Goal: Transaction & Acquisition: Subscribe to service/newsletter

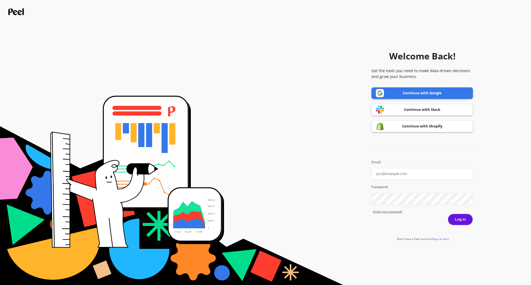
click at [420, 93] on link "Continue with Google" at bounding box center [421, 93] width 101 height 12
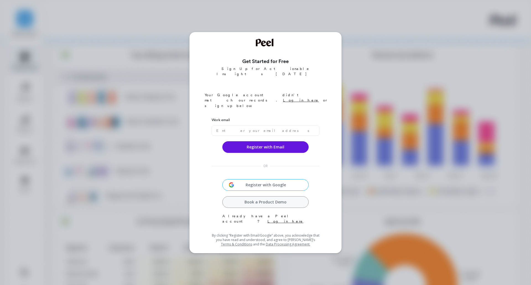
type input "[EMAIL_ADDRESS][DOMAIN_NAME]"
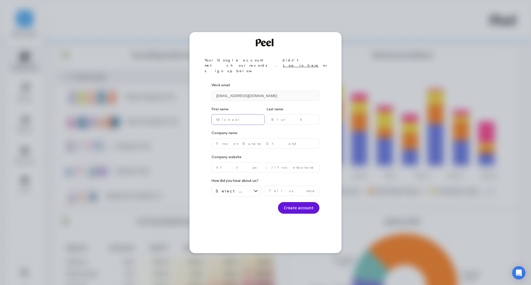
click at [240, 114] on name "text" at bounding box center [237, 119] width 53 height 10
type name "yangmin"
type name "pan"
type name "essor"
click at [249, 186] on div "Select an option" at bounding box center [236, 191] width 50 height 11
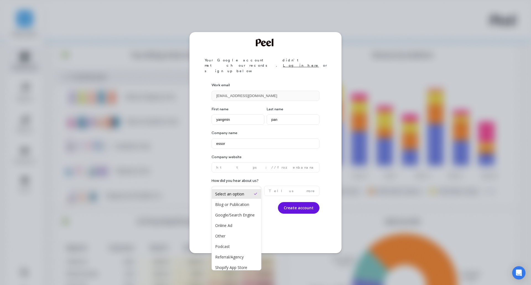
click at [293, 203] on div "Work email yangmin@goessor.com First name yangmin Last name pan Company name es…" at bounding box center [265, 162] width 108 height 167
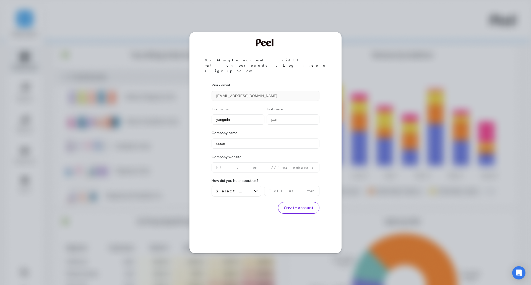
click at [294, 202] on button "Create account" at bounding box center [298, 208] width 41 height 12
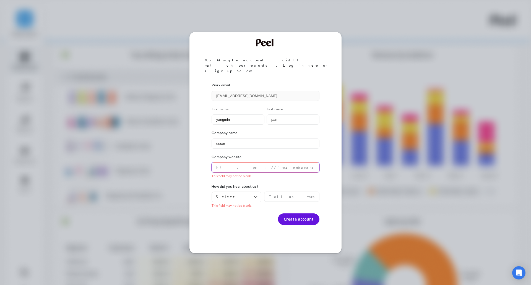
click at [263, 162] on website "text" at bounding box center [265, 167] width 108 height 10
click at [227, 191] on div "Select an option" at bounding box center [236, 196] width 50 height 11
type website "www.goessor.com"
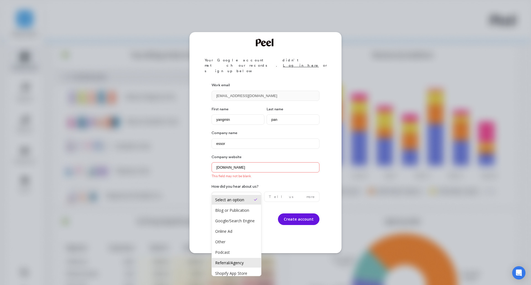
scroll to position [30, 0]
click at [230, 219] on div "Other" at bounding box center [236, 221] width 43 height 5
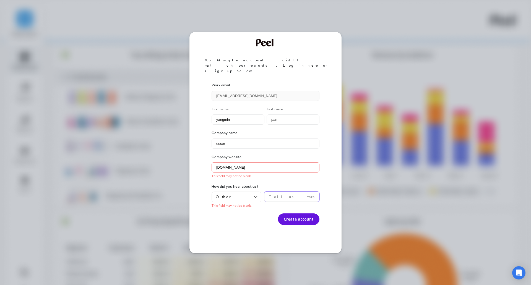
click at [278, 191] on input "text" at bounding box center [291, 196] width 55 height 10
type input "from our team"
click at [303, 215] on div "Work email yangmin@goessor.com First name yangmin Last name pan Company name es…" at bounding box center [265, 162] width 108 height 167
click at [304, 213] on button "Create account" at bounding box center [298, 219] width 41 height 12
click at [257, 162] on website "www.goessor.com" at bounding box center [265, 167] width 108 height 10
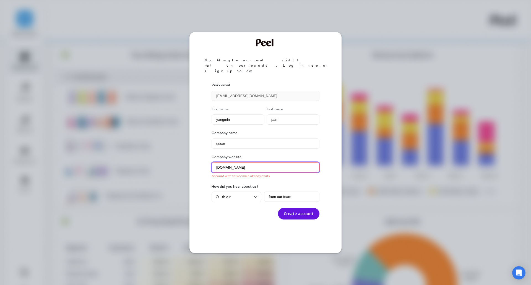
drag, startPoint x: 213, startPoint y: 156, endPoint x: 280, endPoint y: 162, distance: 66.9
click at [280, 162] on div "Company website www.goessor.com Account with this domain already exists" at bounding box center [265, 166] width 108 height 24
paste website "https://www.goessor.com/"
type website "https://www.goessor.com/"
click at [293, 208] on button "Create account" at bounding box center [298, 214] width 41 height 12
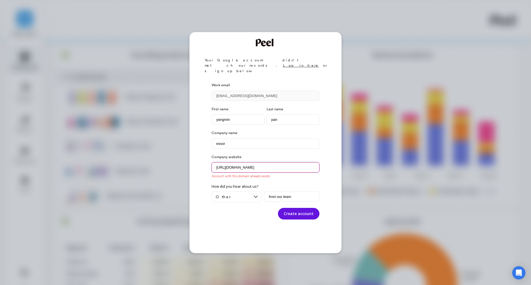
click at [221, 162] on website "https://www.goessor.com/" at bounding box center [265, 167] width 108 height 10
click at [216, 162] on website "https://www.goessor.com/" at bounding box center [265, 167] width 108 height 10
click at [222, 162] on website "https://www.goessor.com/" at bounding box center [265, 167] width 108 height 10
click at [287, 63] on link "Log in here" at bounding box center [301, 65] width 36 height 4
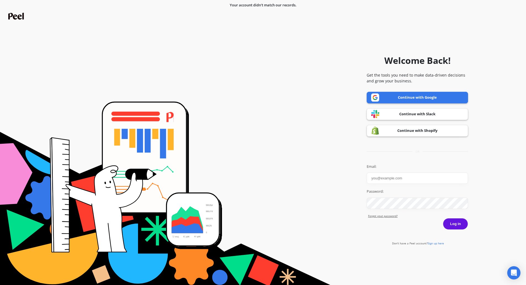
click at [400, 96] on link "Continue with Google" at bounding box center [417, 98] width 101 height 12
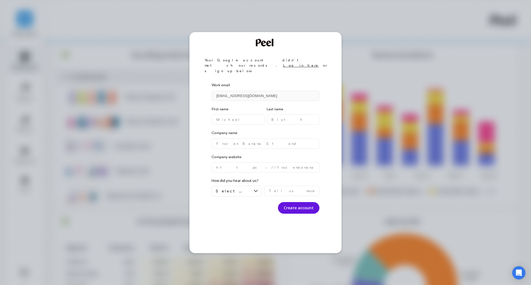
click at [101, 138] on div "Your Google account didn’t match our records. Log in here or sign up below Work…" at bounding box center [265, 142] width 531 height 285
click at [239, 114] on name "text" at bounding box center [237, 119] width 53 height 10
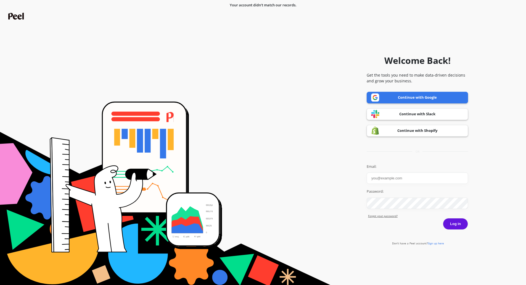
drag, startPoint x: 0, startPoint y: 0, endPoint x: 400, endPoint y: 117, distance: 416.2
click at [400, 117] on link "Continue with Slack" at bounding box center [417, 114] width 101 height 12
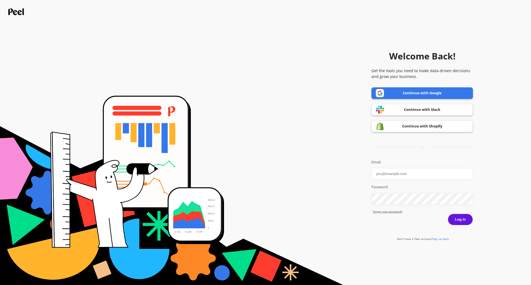
click at [412, 96] on link "Continue with Google" at bounding box center [421, 93] width 101 height 12
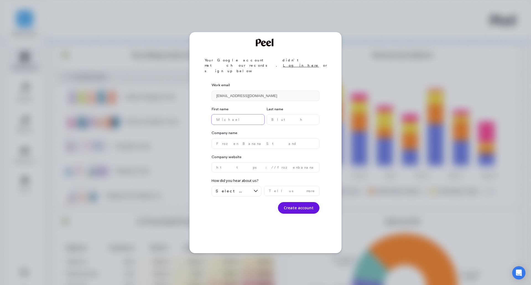
click at [239, 114] on name "text" at bounding box center [237, 119] width 53 height 10
